Goal: Transaction & Acquisition: Obtain resource

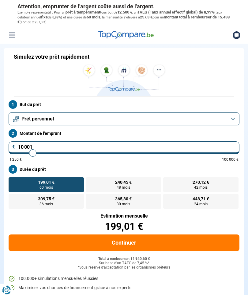
type input "10000"
radio input "true"
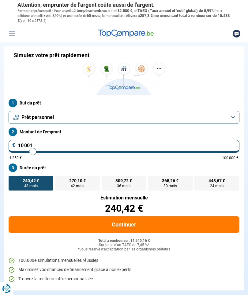
type input "9 250"
type input "9250"
type input "8 750"
type input "8750"
type input "8 500"
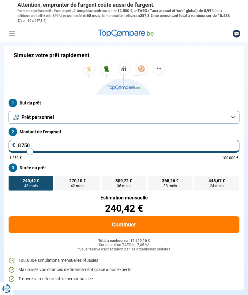
type input "8500"
type input "8 000"
type input "8000"
type input "7 500"
type input "7500"
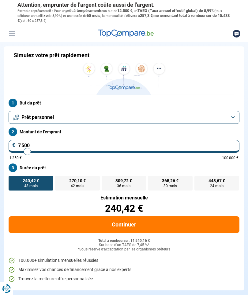
type input "7 000"
type input "7000"
type input "6 500"
type input "6500"
type input "5 750"
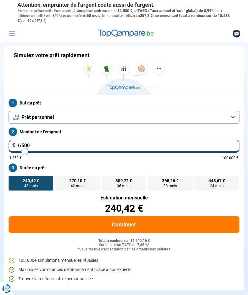
type input "5750"
type input "4 500"
type input "4500"
type input "3 500"
type input "3500"
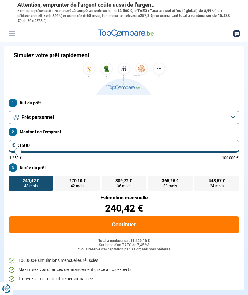
type input "2 500"
type input "2500"
type input "1 500"
type input "1500"
type input "1 250"
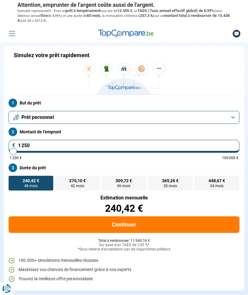
type input "1250"
radio input "true"
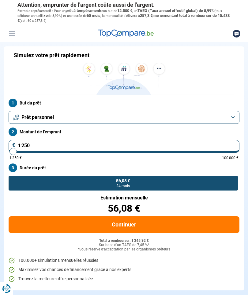
type input "3 000"
type input "3000"
type input "3 500"
type input "3500"
type input "3 750"
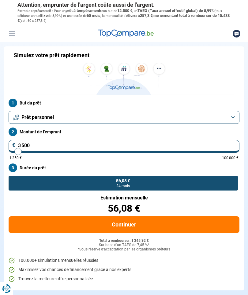
type input "3750"
type input "4 250"
type input "4250"
type input "5 000"
type input "5000"
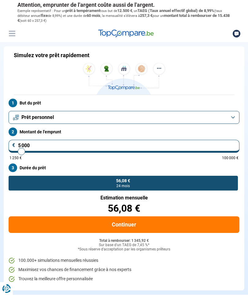
type input "5 500"
type input "5500"
type input "6 250"
type input "6250"
type input "6 750"
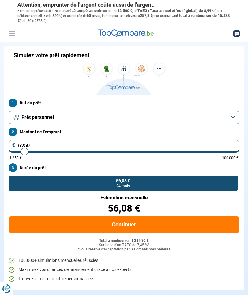
type input "6750"
type input "7 250"
type input "7250"
type input "7 750"
type input "7750"
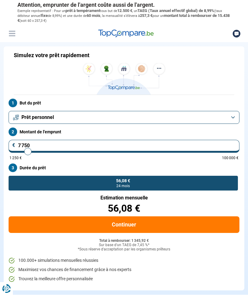
type input "8 000"
type input "8000"
type input "8 250"
type input "8250"
type input "8 500"
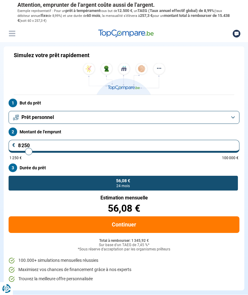
type input "8500"
type input "8 750"
type input "8750"
type input "9 000"
type input "9000"
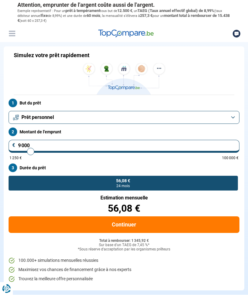
type input "9 250"
type input "9250"
type input "9 000"
type input "9000"
type input "8 500"
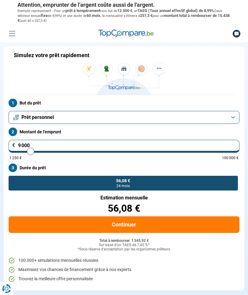
type input "8500"
type input "8 250"
type input "8250"
type input "7 500"
type input "7500"
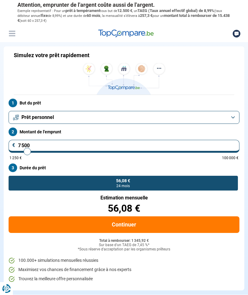
type input "7 250"
type input "7250"
type input "7 000"
type input "7000"
type input "6 500"
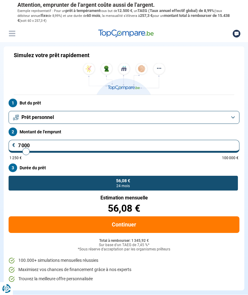
type input "6500"
type input "6 000"
type input "6000"
type input "5 750"
type input "5750"
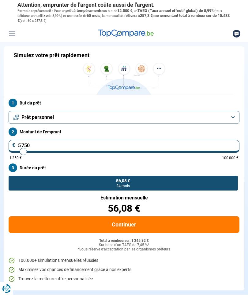
type input "5 500"
type input "5500"
type input "5 250"
type input "5250"
type input "5 000"
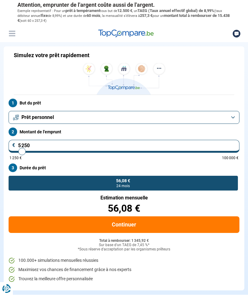
type input "5000"
type input "4 750"
type input "4750"
type input "4 500"
type input "4500"
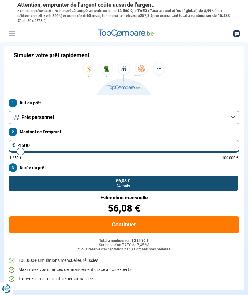
type input "4 750"
type input "4750"
type input "5 000"
type input "5000"
type input "5 250"
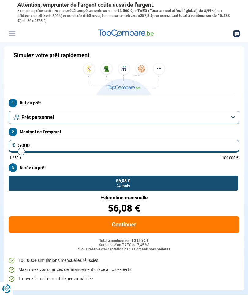
type input "5250"
type input "5 500"
type input "5500"
type input "5 250"
type input "5250"
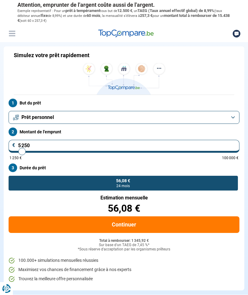
type input "5 000"
type input "5000"
type input "4 750"
type input "4750"
type input "4 500"
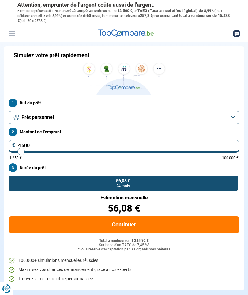
type input "4500"
type input "4 750"
type input "4750"
type input "5 000"
type input "5000"
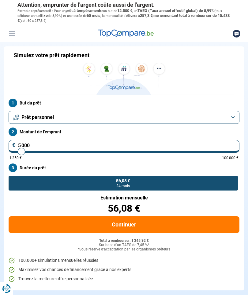
type input "5 250"
type input "5250"
radio input "false"
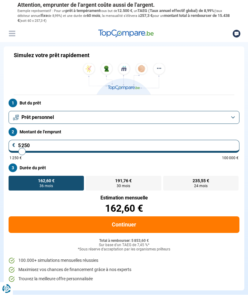
click at [38, 144] on input "5 250" at bounding box center [124, 146] width 231 height 13
type input "525"
type input "1250"
type input "52"
type input "1250"
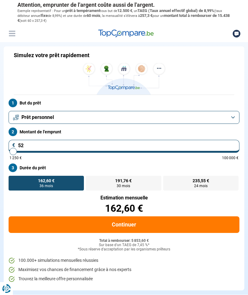
type input "5"
type input "1250"
type input "50"
type input "1250"
type input "500"
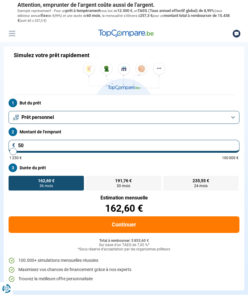
type input "1250"
type input "5 000"
type input "5000"
click at [201, 185] on span "24 mois" at bounding box center [200, 186] width 13 height 4
click at [168, 179] on input "224,33 € 24 mois" at bounding box center [166, 177] width 4 height 4
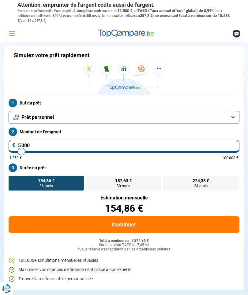
radio input "true"
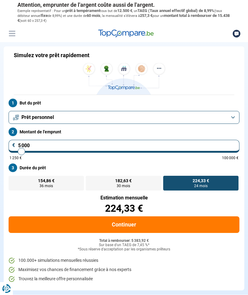
click at [141, 227] on button "Continuer" at bounding box center [124, 224] width 231 height 17
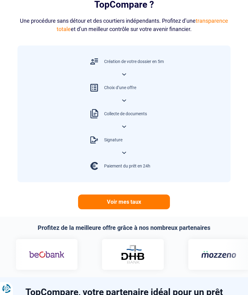
scroll to position [330, 0]
